Goal: Task Accomplishment & Management: Complete application form

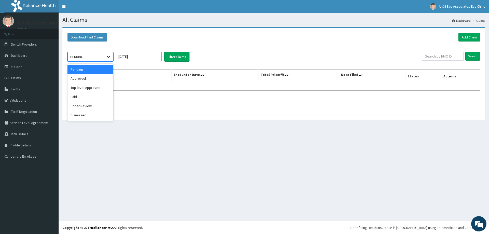
click at [107, 58] on icon at bounding box center [108, 56] width 5 height 5
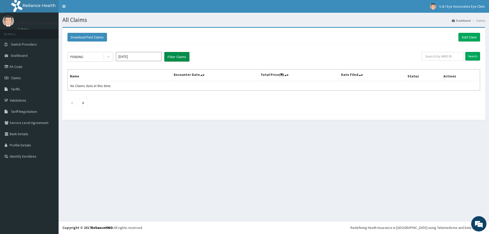
click at [174, 57] on button "Filter Claims" at bounding box center [176, 57] width 25 height 10
click at [176, 56] on button "Filter Claims" at bounding box center [176, 57] width 25 height 10
click at [156, 59] on input "Oct 2025" at bounding box center [139, 56] width 46 height 9
drag, startPoint x: 156, startPoint y: 99, endPoint x: 162, endPoint y: 85, distance: 15.2
click at [156, 99] on div "Sep" at bounding box center [154, 98] width 10 height 9
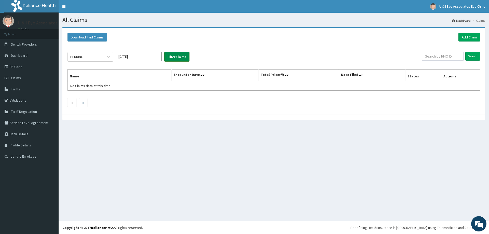
click at [177, 59] on button "Filter Claims" at bounding box center [176, 57] width 25 height 10
click at [179, 57] on button "Filter Claims" at bounding box center [176, 57] width 25 height 10
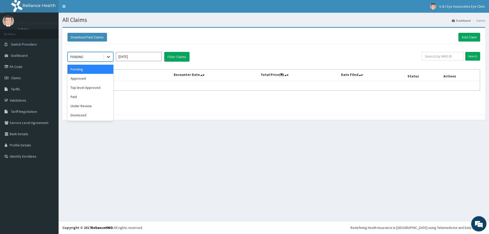
click at [107, 54] on icon at bounding box center [108, 56] width 5 height 5
click at [83, 78] on div "Approved" at bounding box center [91, 78] width 46 height 9
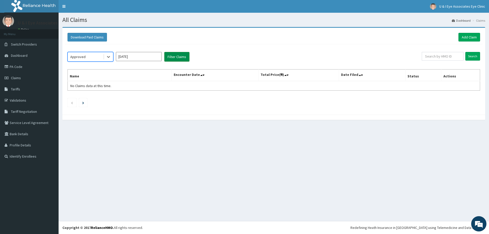
click at [177, 55] on button "Filter Claims" at bounding box center [176, 57] width 25 height 10
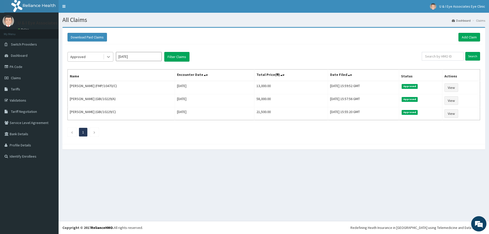
click at [110, 58] on icon at bounding box center [108, 56] width 5 height 5
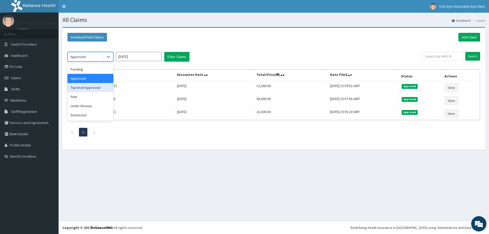
click at [92, 86] on div "Top level Approved" at bounding box center [91, 87] width 46 height 9
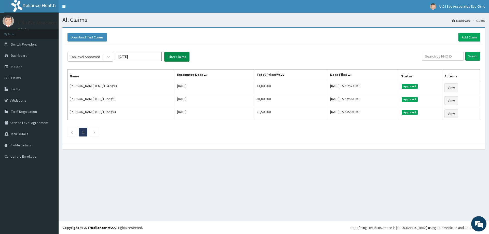
click at [176, 57] on button "Filter Claims" at bounding box center [176, 57] width 25 height 10
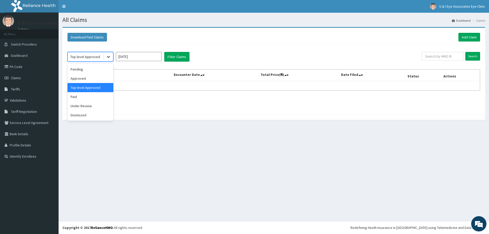
click at [109, 58] on icon at bounding box center [108, 56] width 5 height 5
click at [78, 98] on div "Paid" at bounding box center [91, 96] width 46 height 9
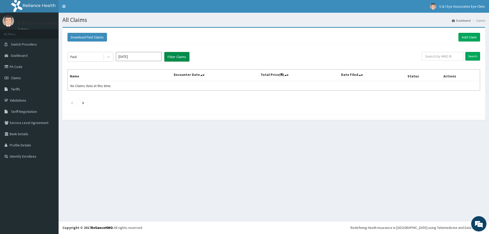
click at [173, 55] on button "Filter Claims" at bounding box center [176, 57] width 25 height 10
click at [109, 57] on icon at bounding box center [108, 57] width 3 height 2
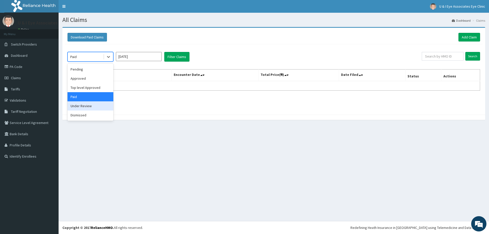
click at [82, 105] on div "Under Review" at bounding box center [91, 105] width 46 height 9
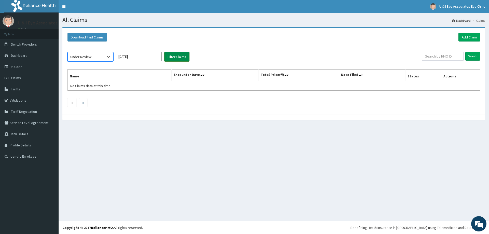
click at [174, 54] on button "Filter Claims" at bounding box center [176, 57] width 25 height 10
click at [176, 55] on button "Filter Claims" at bounding box center [176, 57] width 25 height 10
click at [109, 57] on icon at bounding box center [108, 56] width 5 height 5
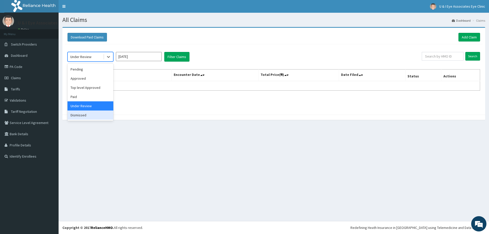
click at [87, 115] on div "Dismissed" at bounding box center [91, 115] width 46 height 9
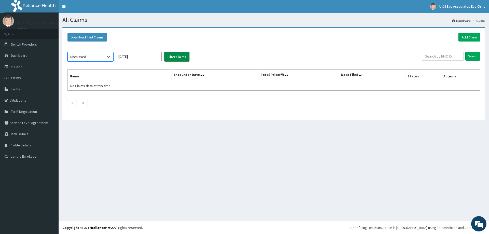
click at [173, 54] on button "Filter Claims" at bounding box center [176, 57] width 25 height 10
click at [109, 57] on icon at bounding box center [108, 57] width 3 height 2
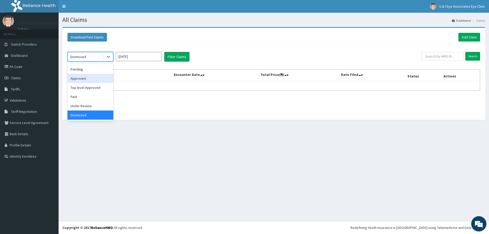
click at [81, 79] on div "Approved" at bounding box center [91, 78] width 46 height 9
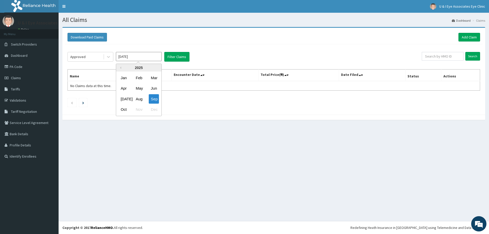
click at [139, 55] on input "Sep 2025" at bounding box center [139, 56] width 46 height 9
click at [124, 110] on div "Oct" at bounding box center [124, 109] width 10 height 9
type input "[DATE]"
click at [176, 58] on button "Filter Claims" at bounding box center [176, 57] width 25 height 10
click at [108, 58] on icon at bounding box center [108, 56] width 5 height 5
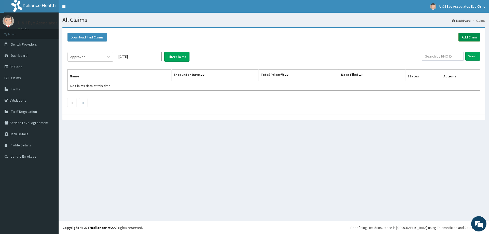
click at [470, 36] on link "Add Claim" at bounding box center [470, 37] width 22 height 9
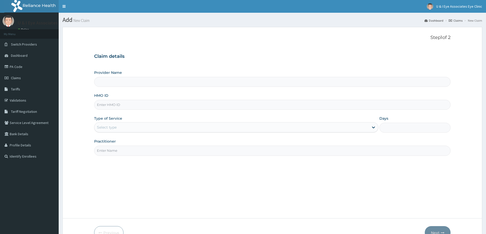
click at [145, 83] on input "Provider Name" at bounding box center [272, 82] width 356 height 10
click at [144, 105] on input "HMO ID" at bounding box center [272, 105] width 356 height 10
type input "U & I Eye Associates Eye Clinic"
click at [125, 105] on input "HMO ID" at bounding box center [272, 105] width 356 height 10
type input "sbl/10209/A"
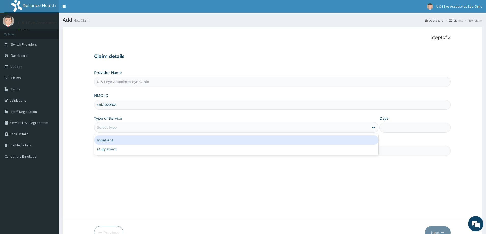
click at [142, 125] on div "Select type" at bounding box center [231, 127] width 274 height 8
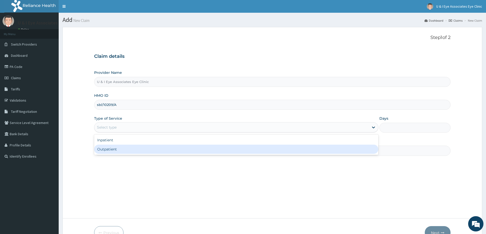
click at [125, 149] on div "Outpatient" at bounding box center [236, 149] width 284 height 9
type input "1"
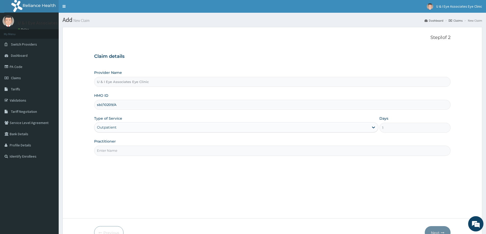
click at [184, 152] on input "Practitioner" at bounding box center [272, 151] width 356 height 10
type input "Dr. Obioha"
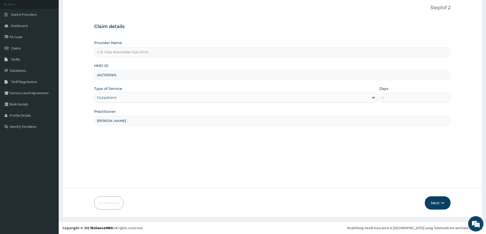
scroll to position [30, 0]
click at [437, 203] on button "Next" at bounding box center [437, 202] width 26 height 13
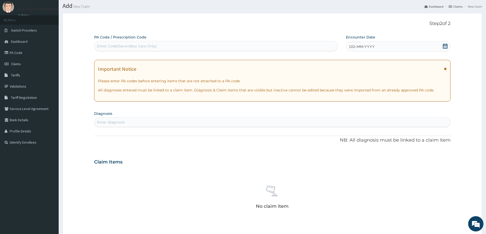
scroll to position [0, 0]
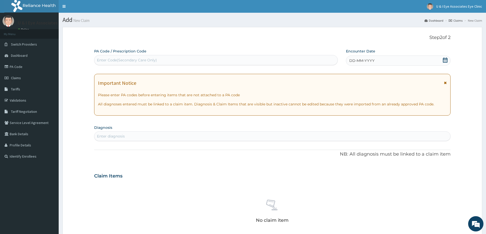
click at [184, 60] on div "Enter Code(Secondary Care Only)" at bounding box center [215, 60] width 243 height 8
type input "PA/DC8539"
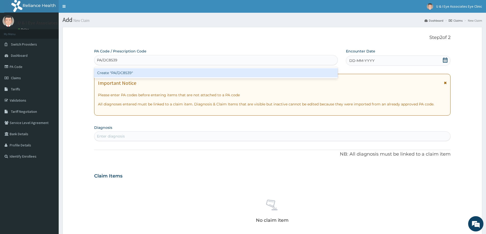
click at [138, 72] on div "Create "PA/DC8539"" at bounding box center [215, 72] width 243 height 9
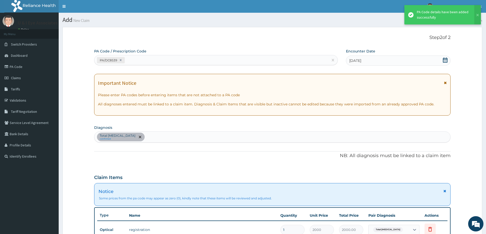
scroll to position [213, 0]
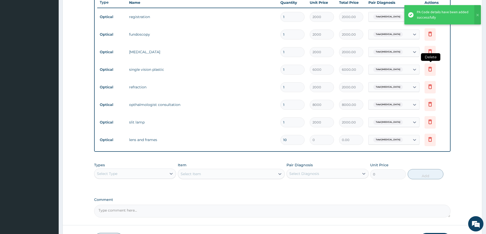
click at [429, 69] on icon at bounding box center [430, 69] width 6 height 6
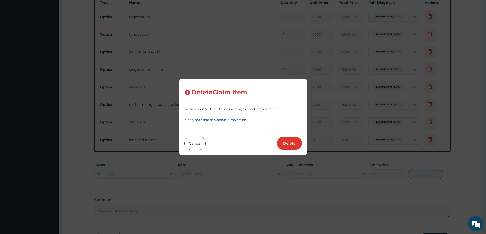
click at [288, 144] on button "Delete" at bounding box center [289, 143] width 25 height 13
type input "2000"
type input "2000.00"
type input "8000"
type input "8000.00"
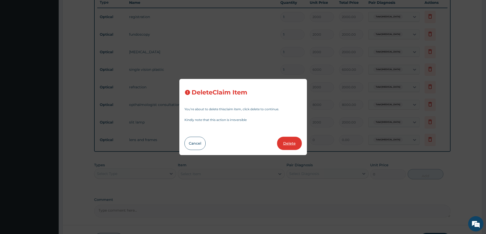
type input "2000"
type input "2000.00"
type input "10"
type input "0"
type input "0.00"
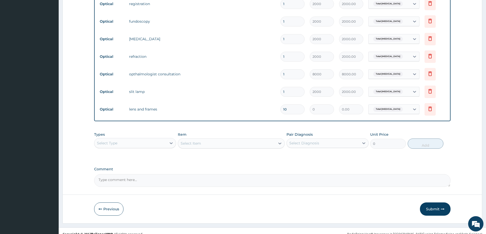
scroll to position [232, 0]
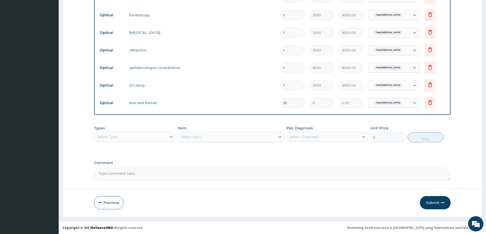
click at [159, 175] on textarea "Comment" at bounding box center [272, 174] width 356 height 13
type textarea "Kindly add approved 40,000 for lens and frame"
click at [435, 202] on button "Submit" at bounding box center [435, 202] width 31 height 13
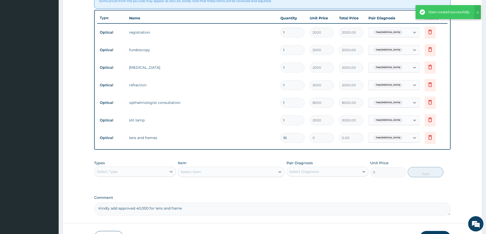
scroll to position [131, 0]
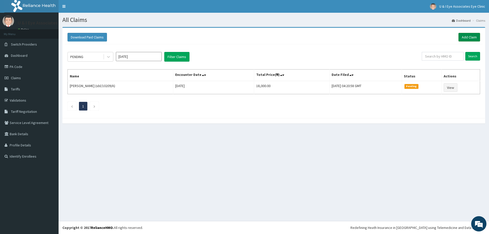
drag, startPoint x: 471, startPoint y: 38, endPoint x: 293, endPoint y: 6, distance: 180.8
click at [470, 38] on link "Add Claim" at bounding box center [470, 37] width 22 height 9
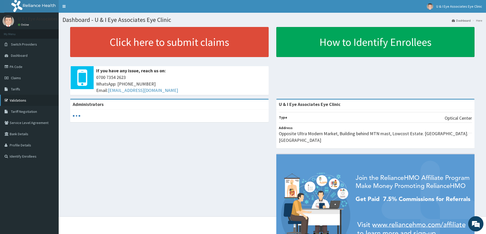
click at [17, 103] on link "Validations" at bounding box center [29, 100] width 59 height 11
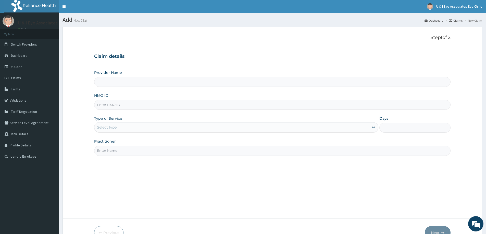
type input "U & I Eye Associates Eye Clinic"
click at [22, 54] on span "Dashboard" at bounding box center [19, 55] width 17 height 5
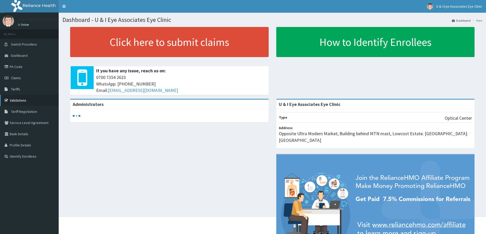
click at [17, 102] on link "Validations" at bounding box center [29, 100] width 59 height 11
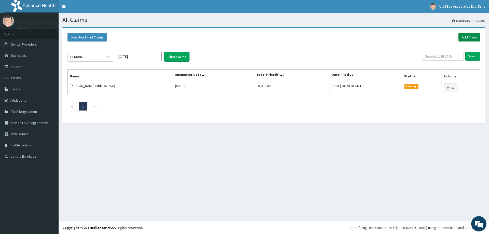
click at [468, 36] on link "Add Claim" at bounding box center [470, 37] width 22 height 9
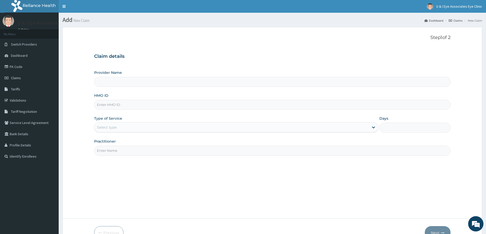
type input "U & I Eye Associates Eye Clinic"
click at [158, 105] on input "HMO ID" at bounding box center [272, 105] width 356 height 10
paste input "SWG/10244/A"
type input "SWG/10244/A"
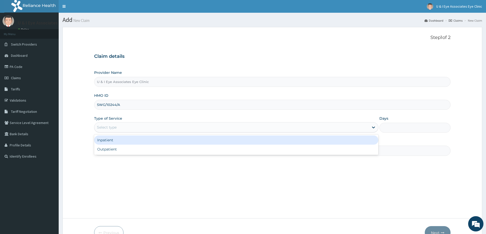
click at [205, 128] on div "Select type" at bounding box center [231, 127] width 274 height 8
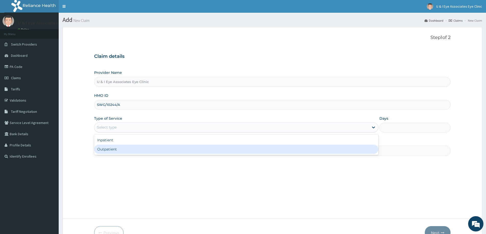
click at [138, 148] on div "Outpatient" at bounding box center [236, 149] width 284 height 9
type input "1"
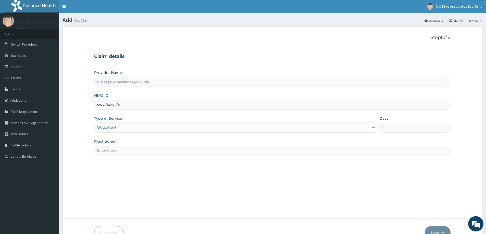
click at [158, 151] on input "Practitioner" at bounding box center [272, 151] width 356 height 10
type input "Dr. Obioha"
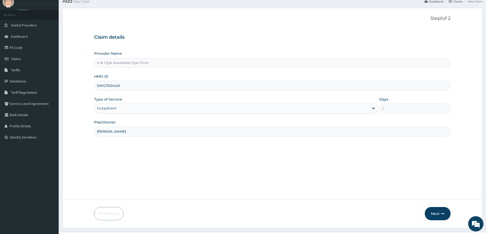
scroll to position [30, 0]
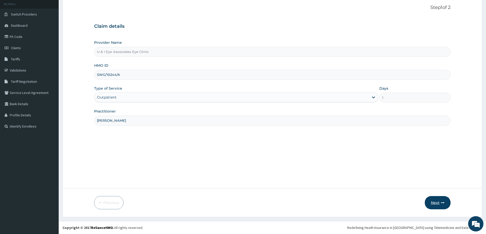
click at [439, 201] on button "Next" at bounding box center [437, 202] width 26 height 13
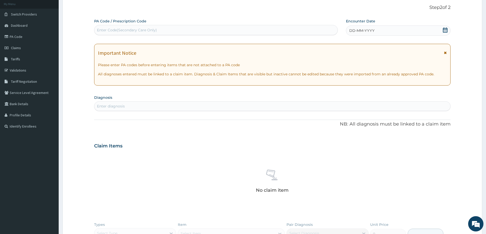
click at [131, 29] on div "Enter Code(Secondary Care Only)" at bounding box center [127, 30] width 60 height 5
type input "PA/B7618B"
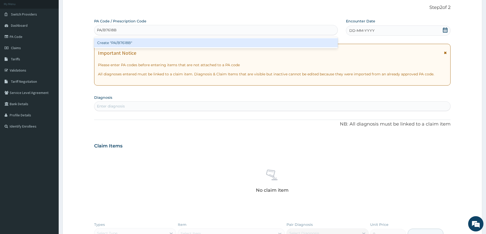
click at [124, 41] on div "Create "PA/B7618B"" at bounding box center [215, 42] width 243 height 9
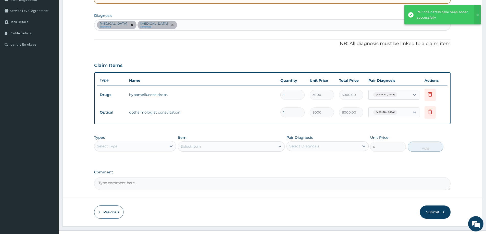
scroll to position [122, 0]
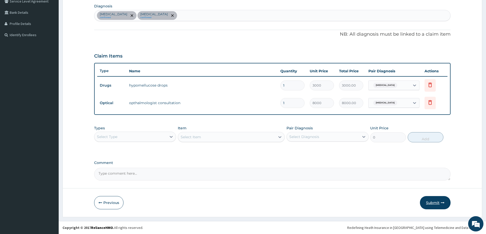
click at [435, 201] on button "Submit" at bounding box center [435, 202] width 31 height 13
